Goal: Task Accomplishment & Management: Use online tool/utility

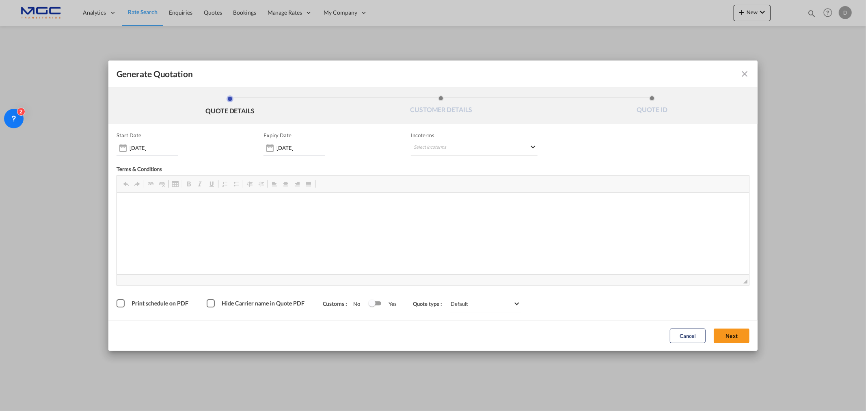
drag, startPoint x: 751, startPoint y: 281, endPoint x: 745, endPoint y: 281, distance: 6.9
click at [745, 281] on span "◢" at bounding box center [746, 281] width 4 height 4
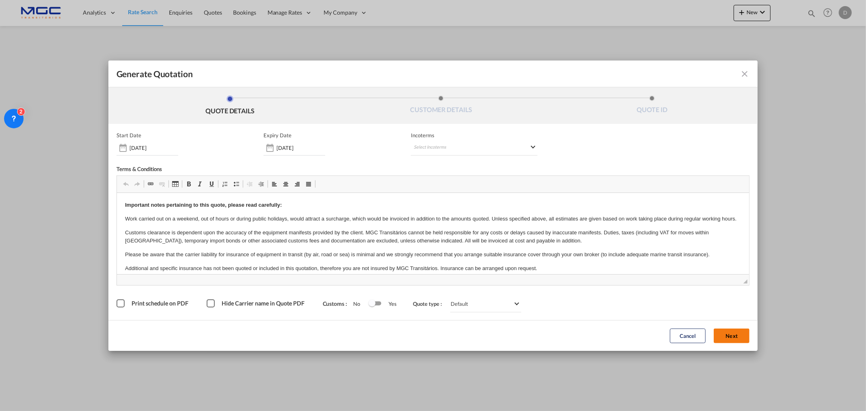
click at [722, 336] on button "Next" at bounding box center [732, 336] width 36 height 15
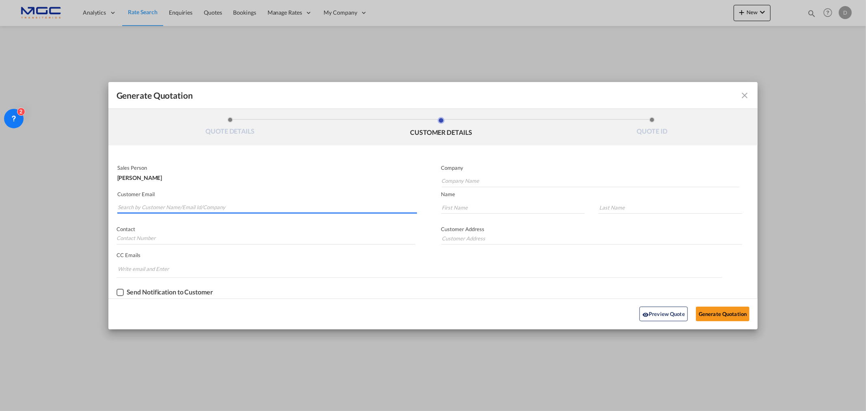
click at [144, 208] on input "Search by Customer Name/Email Id/Company" at bounding box center [267, 207] width 299 height 12
click at [183, 204] on input "Search by Customer Name/Email Id/Company" at bounding box center [267, 207] width 299 height 12
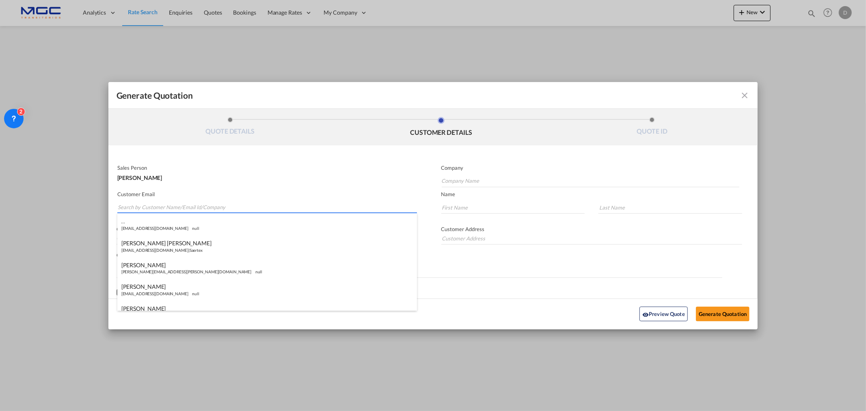
paste input "[PERSON_NAME] <[PERSON_NAME][EMAIL_ADDRESS][DOMAIN_NAME]>"
drag, startPoint x: 133, startPoint y: 204, endPoint x: 91, endPoint y: 204, distance: 41.4
click at [96, 203] on div "Generate Quotation QUOTE DETAILS CUSTOMER DETAILS QUOTE ID Start Date [DATE] Ex…" at bounding box center [433, 205] width 866 height 411
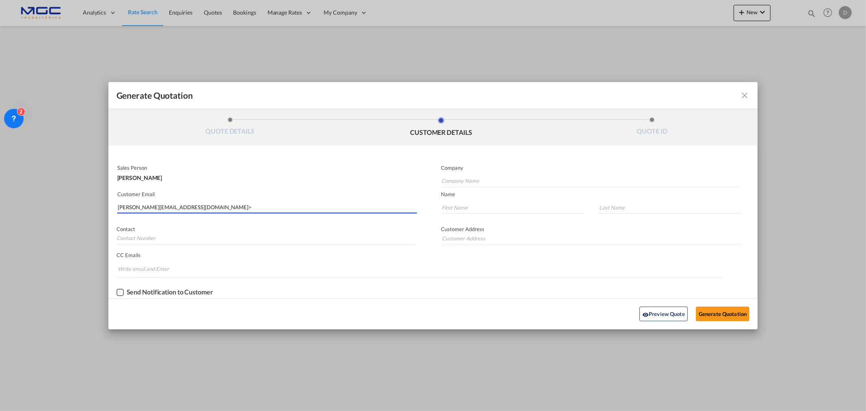
click at [195, 209] on input "[PERSON_NAME][EMAIL_ADDRESS][DOMAIN_NAME]>" at bounding box center [267, 207] width 299 height 12
type input "[PERSON_NAME][EMAIL_ADDRESS][DOMAIN_NAME]"
click at [455, 179] on input "Company Name" at bounding box center [591, 181] width 298 height 12
click at [457, 177] on input "Company Name" at bounding box center [591, 181] width 298 height 12
paste input "Trinity International Shipping Co. W.L.L"
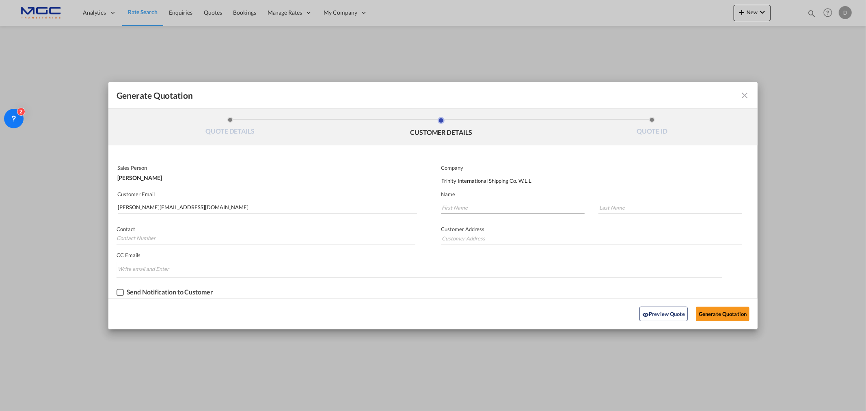
type input "Trinity International Shipping Co. W.L.L"
drag, startPoint x: 477, startPoint y: 204, endPoint x: 447, endPoint y: 210, distance: 31.1
click at [477, 204] on input "Generate QuotationQUOTE ..." at bounding box center [514, 207] width 144 height 12
type input "."
click at [623, 209] on input "Generate QuotationQUOTE ..." at bounding box center [671, 207] width 144 height 12
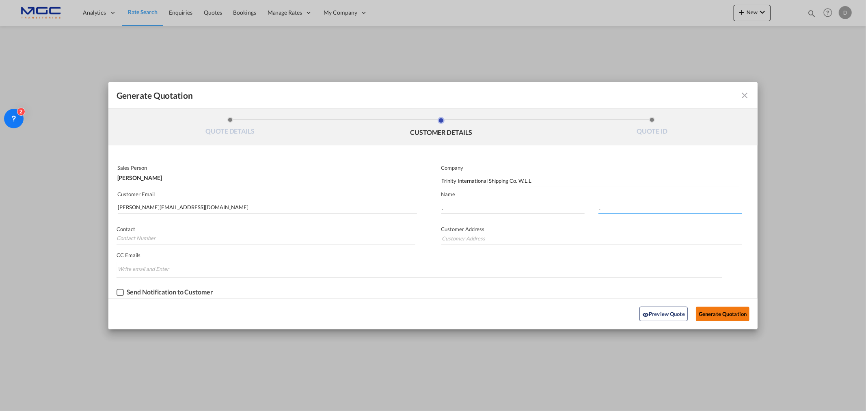
type input "."
click at [723, 312] on button "Generate Quotation" at bounding box center [723, 314] width 54 height 15
drag, startPoint x: 223, startPoint y: 203, endPoint x: 221, endPoint y: 207, distance: 4.7
click at [223, 203] on input "[PERSON_NAME][EMAIL_ADDRESS][DOMAIN_NAME]" at bounding box center [267, 207] width 299 height 12
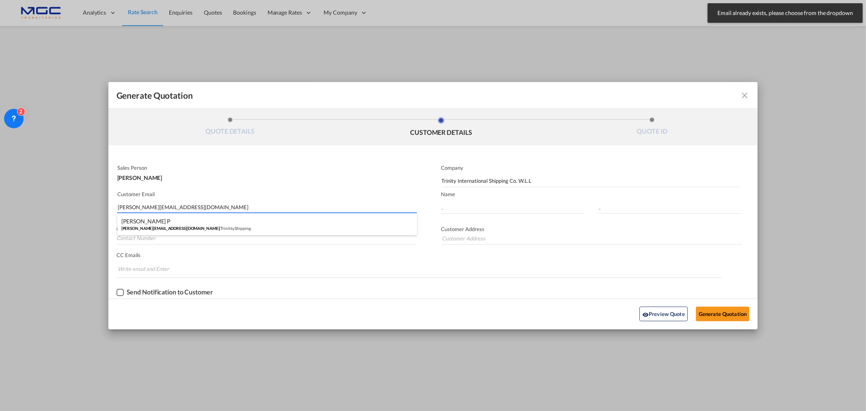
click at [208, 219] on div "Sobhana P [EMAIL_ADDRESS][DOMAIN_NAME] | Trinitty Shipping" at bounding box center [267, 224] width 300 height 22
type input "Trinitty Shipping"
type input "[PERSON_NAME]"
type input "P"
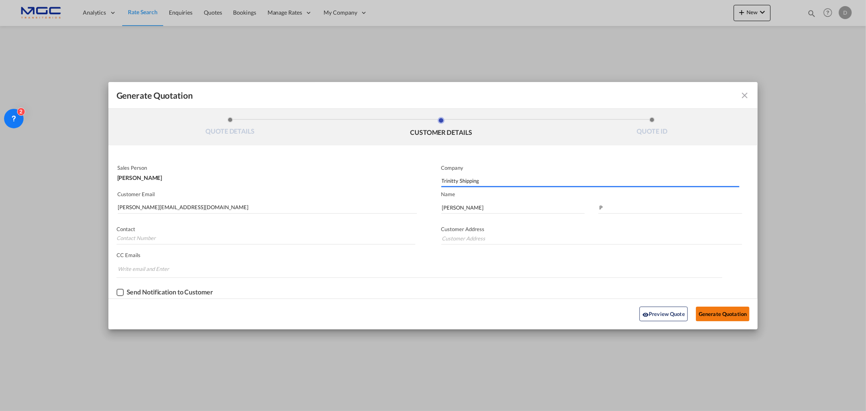
click at [707, 313] on button "Generate Quotation" at bounding box center [723, 314] width 54 height 15
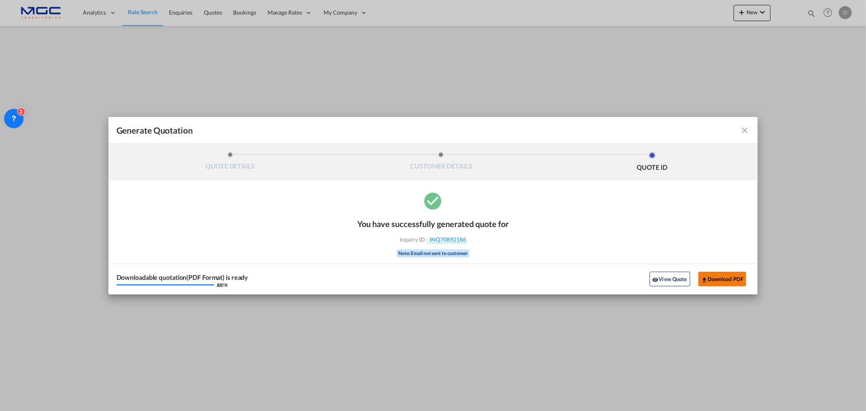
click at [732, 277] on button "Download PDF" at bounding box center [723, 279] width 48 height 15
